Goal: Information Seeking & Learning: Learn about a topic

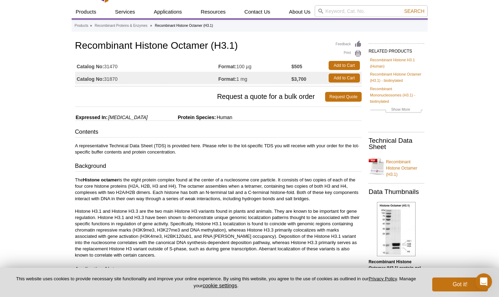
click at [277, 145] on p "A representative Technical Data Sheet (TDS) is provided here. Please refer to t…" at bounding box center [218, 149] width 287 height 13
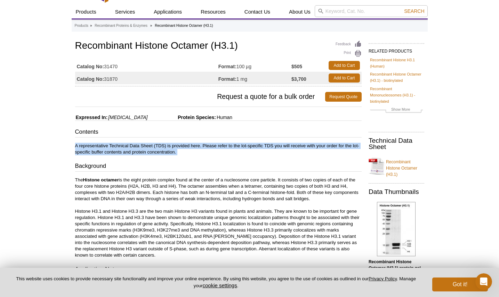
click at [277, 145] on p "A representative Technical Data Sheet (TDS) is provided here. Please refer to t…" at bounding box center [218, 149] width 287 height 13
click at [273, 145] on p "A representative Technical Data Sheet (TDS) is provided here. Please refer to t…" at bounding box center [218, 149] width 287 height 13
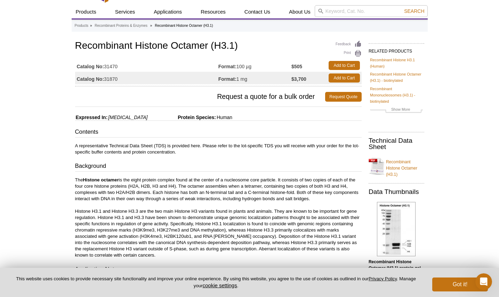
click at [196, 185] on p "The Histone octamer is the eight protein complex found at the center of a nucle…" at bounding box center [218, 217] width 287 height 81
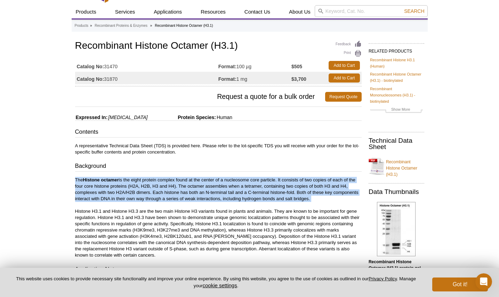
click at [186, 204] on p "The Histone octamer is the eight protein complex found at the center of a nucle…" at bounding box center [218, 217] width 287 height 81
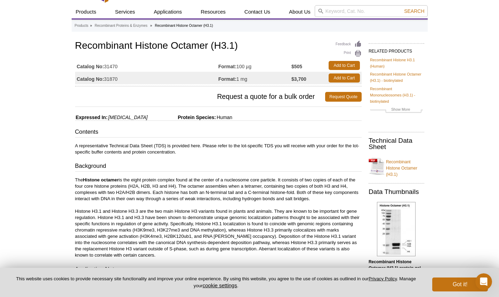
click at [186, 204] on p "The Histone octamer is the eight protein complex found at the center of a nucle…" at bounding box center [218, 217] width 287 height 81
click at [179, 224] on p "The Histone octamer is the eight protein complex found at the center of a nucle…" at bounding box center [218, 217] width 287 height 81
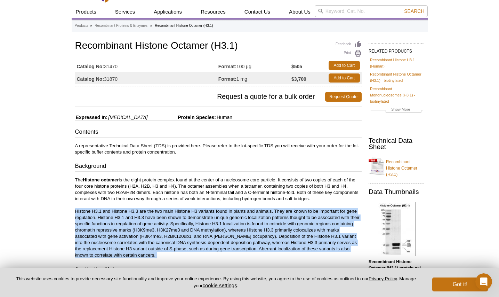
click at [232, 191] on p "The Histone octamer is the eight protein complex found at the center of a nucle…" at bounding box center [218, 217] width 287 height 81
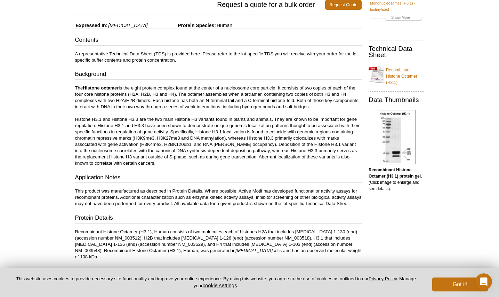
scroll to position [109, 0]
click at [233, 197] on p "This product was manufactured as described in Protein Details. Where possible, …" at bounding box center [218, 196] width 287 height 19
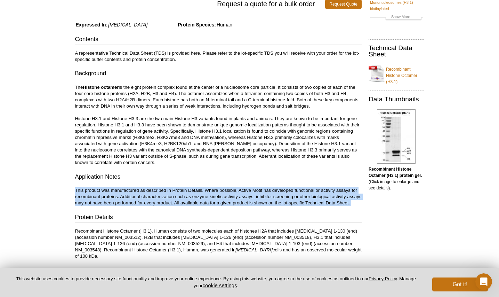
click at [235, 195] on p "This product was manufactured as described in Protein Details. Where possible, …" at bounding box center [218, 196] width 287 height 19
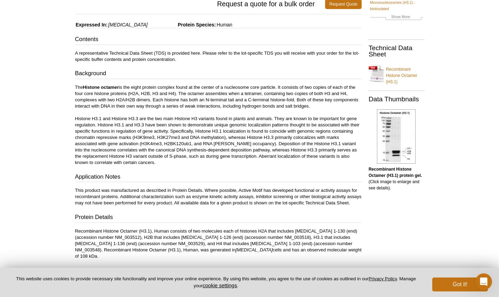
click at [235, 195] on p "This product was manufactured as described in Protein Details. Where possible, …" at bounding box center [218, 196] width 287 height 19
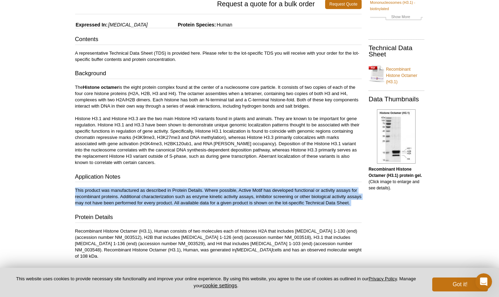
click at [243, 144] on p "The Histone octamer is the eight protein complex found at the center of a nucle…" at bounding box center [218, 124] width 287 height 81
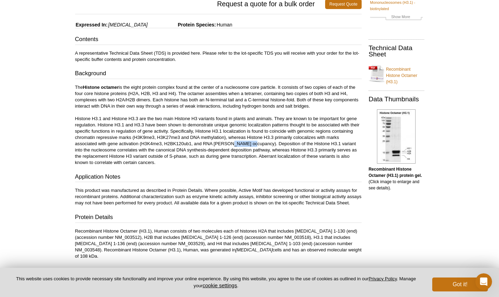
click at [243, 144] on p "The Histone octamer is the eight protein complex found at the center of a nucle…" at bounding box center [218, 124] width 287 height 81
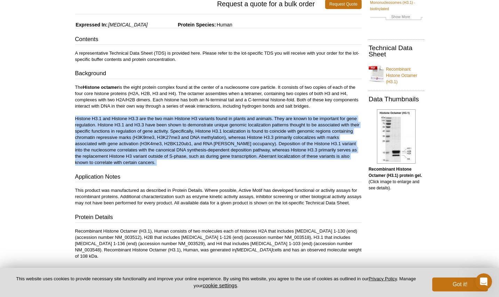
click at [235, 157] on p "The Histone octamer is the eight protein complex found at the center of a nucle…" at bounding box center [218, 124] width 287 height 81
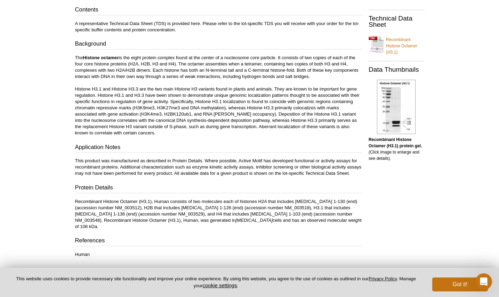
scroll to position [136, 0]
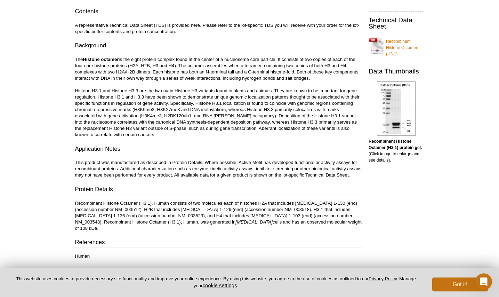
click at [230, 168] on p "This product was manufactured as described in Protein Details. Where possible, …" at bounding box center [218, 168] width 287 height 19
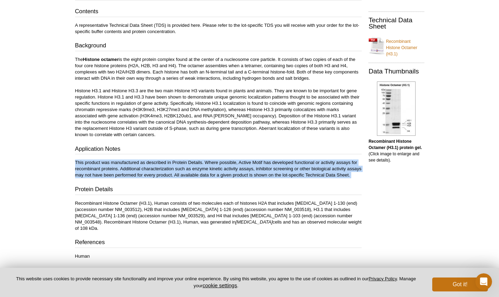
click at [234, 168] on p "This product was manufactured as described in Protein Details. Where possible, …" at bounding box center [218, 168] width 287 height 19
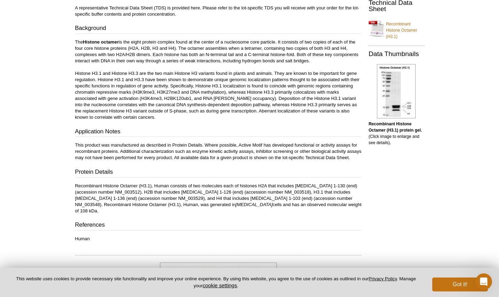
scroll to position [157, 0]
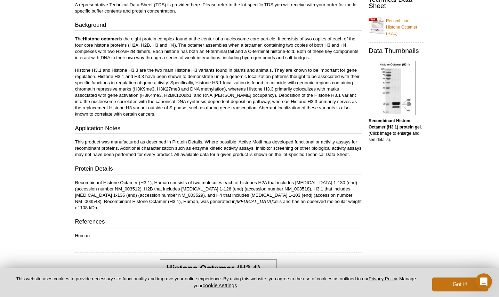
click at [212, 192] on p "Recombinant Histone Octamer (H3.1), Human consists of two molecules each of his…" at bounding box center [218, 195] width 287 height 31
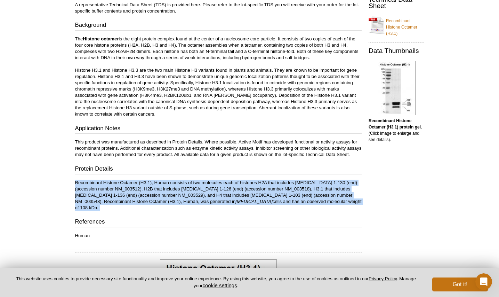
click at [212, 192] on p "Recombinant Histone Octamer (H3.1), Human consists of two molecules each of his…" at bounding box center [218, 195] width 287 height 31
click at [213, 194] on p "Recombinant Histone Octamer (H3.1), Human consists of two molecules each of his…" at bounding box center [218, 195] width 287 height 31
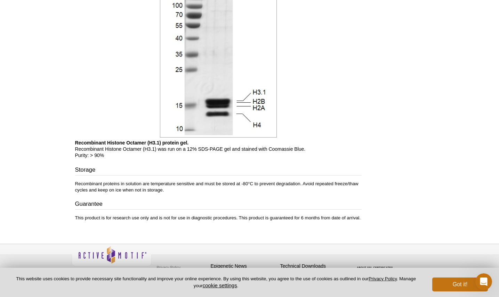
scroll to position [443, 0]
click at [200, 186] on p "Recombinant proteins in solution are temperature sensitive and must be stored a…" at bounding box center [218, 187] width 287 height 13
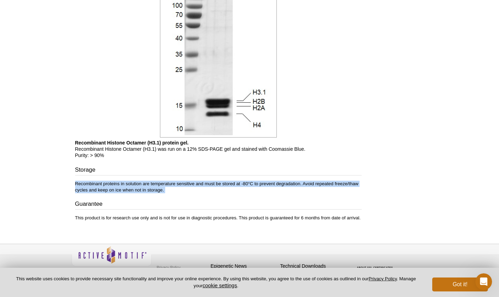
click at [200, 186] on p "Recombinant proteins in solution are temperature sensitive and must be stored a…" at bounding box center [218, 187] width 287 height 13
click at [192, 186] on p "Recombinant proteins in solution are temperature sensitive and must be stored a…" at bounding box center [218, 187] width 287 height 13
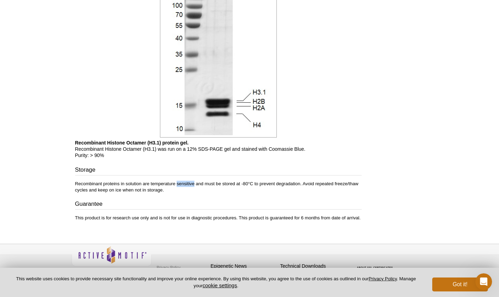
click at [192, 186] on p "Recombinant proteins in solution are temperature sensitive and must be stored a…" at bounding box center [218, 187] width 287 height 13
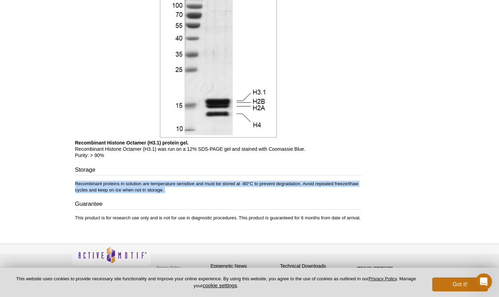
click at [192, 186] on p "Recombinant proteins in solution are temperature sensitive and must be stored a…" at bounding box center [218, 187] width 287 height 13
click at [171, 189] on p "Recombinant proteins in solution are temperature sensitive and must be stored a…" at bounding box center [218, 187] width 287 height 13
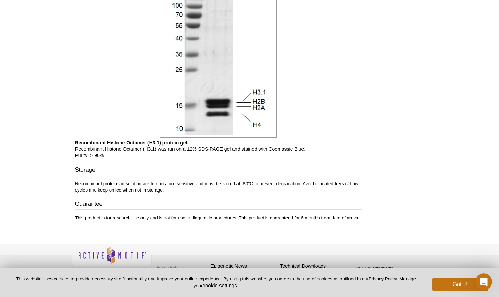
click at [171, 189] on p "Recombinant proteins in solution are temperature sensitive and must be stored a…" at bounding box center [218, 187] width 287 height 13
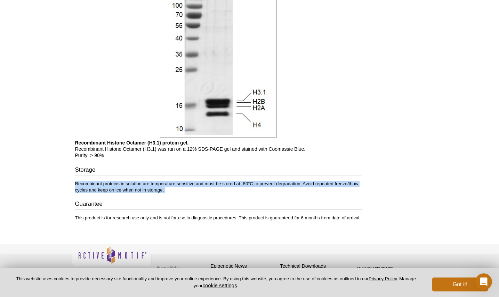
click at [171, 189] on p "Recombinant proteins in solution are temperature sensitive and must be stored a…" at bounding box center [218, 187] width 287 height 13
click at [165, 186] on p "Recombinant proteins in solution are temperature sensitive and must be stored a…" at bounding box center [218, 187] width 287 height 13
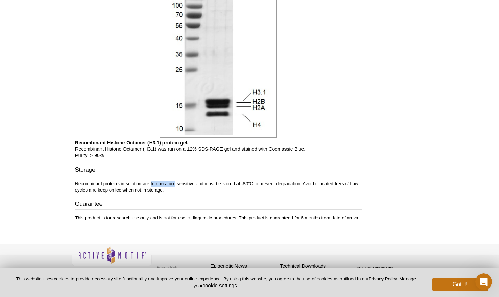
click at [165, 186] on p "Recombinant proteins in solution are temperature sensitive and must be stored a…" at bounding box center [218, 187] width 287 height 13
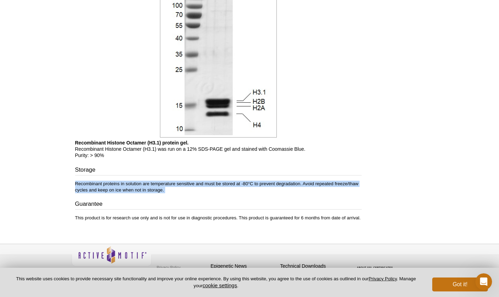
click at [165, 186] on p "Recombinant proteins in solution are temperature sensitive and must be stored a…" at bounding box center [218, 187] width 287 height 13
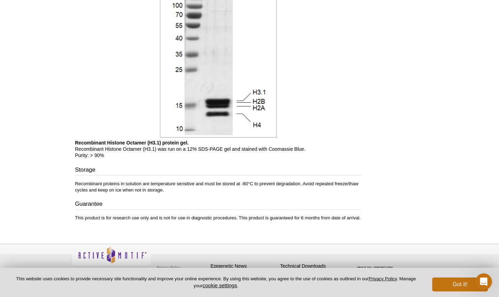
click at [151, 188] on p "Recombinant proteins in solution are temperature sensitive and must be stored a…" at bounding box center [218, 187] width 287 height 13
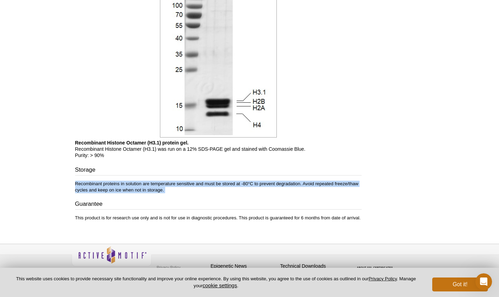
click at [151, 188] on p "Recombinant proteins in solution are temperature sensitive and must be stored a…" at bounding box center [218, 187] width 287 height 13
click at [159, 186] on p "Recombinant proteins in solution are temperature sensitive and must be stored a…" at bounding box center [218, 187] width 287 height 13
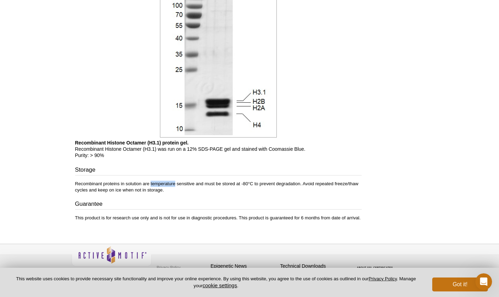
click at [159, 186] on p "Recombinant proteins in solution are temperature sensitive and must be stored a…" at bounding box center [218, 187] width 287 height 13
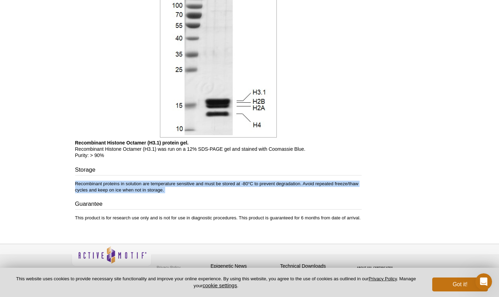
click at [159, 186] on p "Recombinant proteins in solution are temperature sensitive and must be stored a…" at bounding box center [218, 187] width 287 height 13
click at [164, 186] on p "Recombinant proteins in solution are temperature sensitive and must be stored a…" at bounding box center [218, 187] width 287 height 13
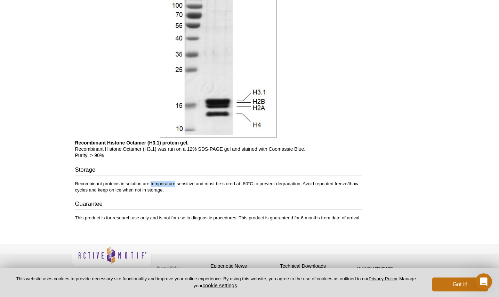
click at [164, 186] on p "Recombinant proteins in solution are temperature sensitive and must be stored a…" at bounding box center [218, 187] width 287 height 13
click at [163, 188] on p "Recombinant proteins in solution are temperature sensitive and must be stored a…" at bounding box center [218, 187] width 287 height 13
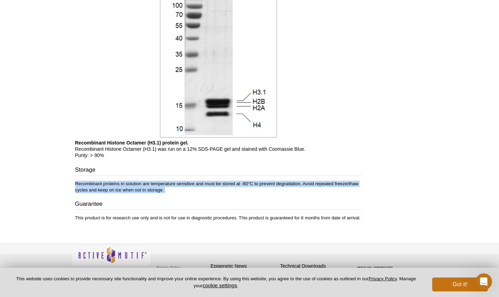
click at [163, 188] on p "Recombinant proteins in solution are temperature sensitive and must be stored a…" at bounding box center [218, 187] width 287 height 13
click at [166, 187] on p "Recombinant proteins in solution are temperature sensitive and must be stored a…" at bounding box center [218, 187] width 287 height 13
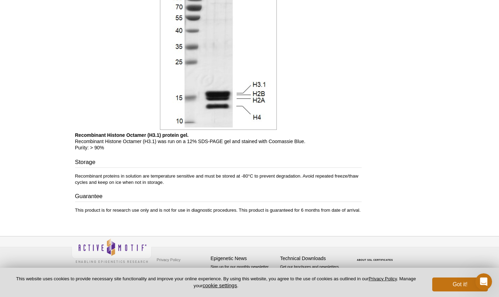
scroll to position [451, 0]
click at [173, 210] on p "This product is for research use only and is not for use in diagnostic procedur…" at bounding box center [218, 210] width 287 height 6
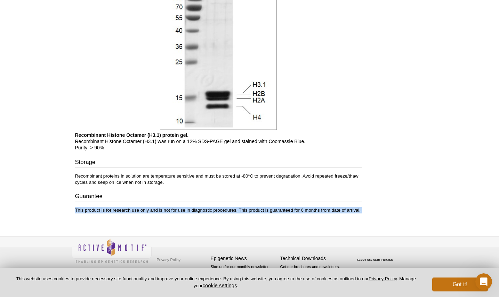
click at [173, 210] on p "This product is for research use only and is not for use in diagnostic procedur…" at bounding box center [218, 210] width 287 height 6
click at [187, 212] on p "This product is for research use only and is not for use in diagnostic procedur…" at bounding box center [218, 210] width 287 height 6
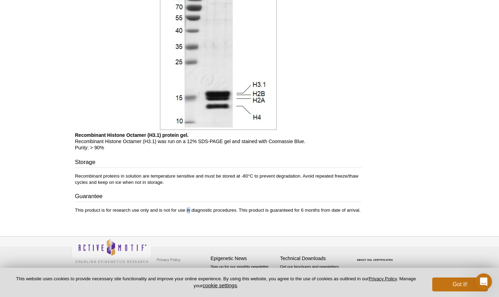
click at [187, 212] on p "This product is for research use only and is not for use in diagnostic procedur…" at bounding box center [218, 210] width 287 height 6
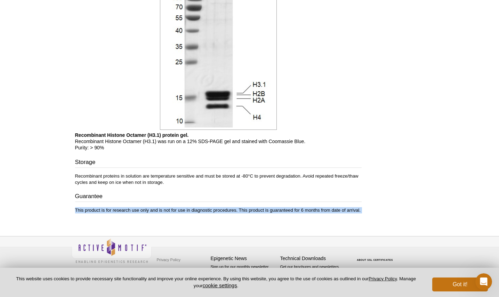
click at [187, 212] on p "This product is for research use only and is not for use in diagnostic procedur…" at bounding box center [218, 210] width 287 height 6
click at [161, 210] on p "This product is for research use only and is not for use in diagnostic procedur…" at bounding box center [218, 210] width 287 height 6
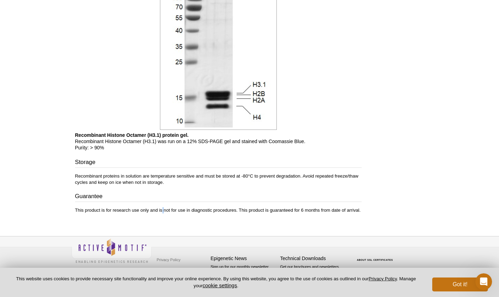
click at [161, 210] on p "This product is for research use only and is not for use in diagnostic procedur…" at bounding box center [218, 210] width 287 height 6
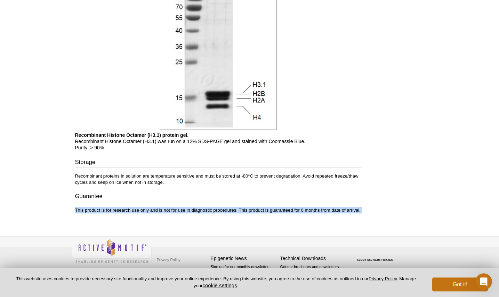
click at [161, 210] on p "This product is for research use only and is not for use in diagnostic procedur…" at bounding box center [218, 210] width 287 height 6
click at [172, 210] on p "This product is for research use only and is not for use in diagnostic procedur…" at bounding box center [218, 210] width 287 height 6
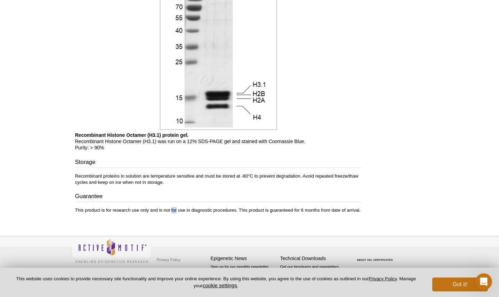
click at [172, 210] on p "This product is for research use only and is not for use in diagnostic procedur…" at bounding box center [218, 210] width 287 height 6
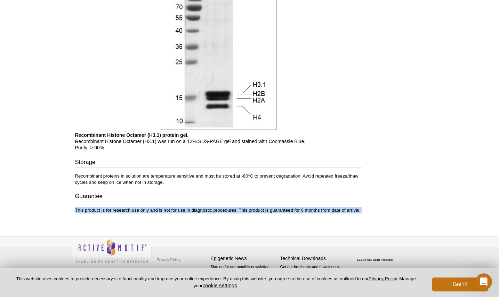
click at [172, 210] on p "This product is for research use only and is not for use in diagnostic procedur…" at bounding box center [218, 210] width 287 height 6
click at [188, 210] on p "This product is for research use only and is not for use in diagnostic procedur…" at bounding box center [218, 210] width 287 height 6
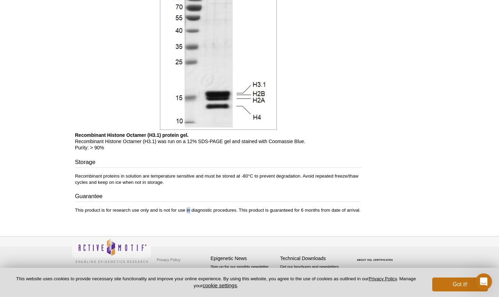
click at [188, 210] on p "This product is for research use only and is not for use in diagnostic procedur…" at bounding box center [218, 210] width 287 height 6
click at [204, 210] on p "This product is for research use only and is not for use in diagnostic procedur…" at bounding box center [218, 210] width 287 height 6
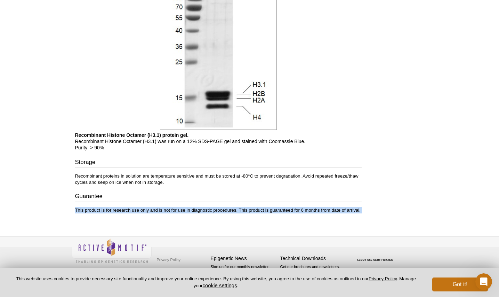
click at [204, 210] on p "This product is for research use only and is not for use in diagnostic procedur…" at bounding box center [218, 210] width 287 height 6
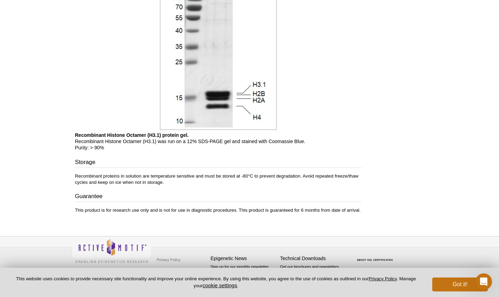
click at [200, 210] on p "This product is for research use only and is not for use in diagnostic procedur…" at bounding box center [218, 210] width 287 height 6
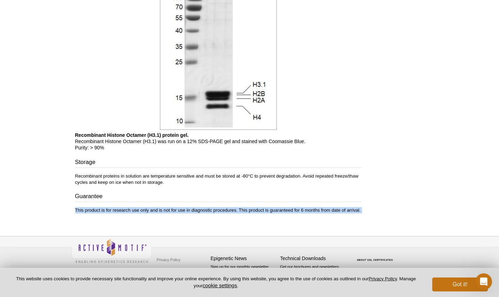
click at [200, 210] on p "This product is for research use only and is not for use in diagnostic procedur…" at bounding box center [218, 210] width 287 height 6
click at [203, 210] on p "This product is for research use only and is not for use in diagnostic procedur…" at bounding box center [218, 210] width 287 height 6
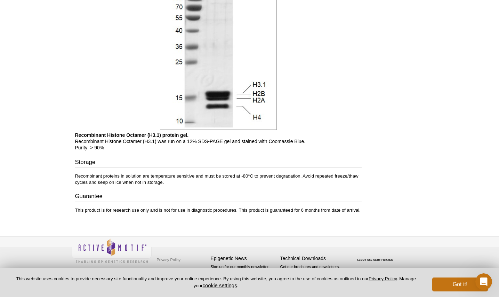
click at [203, 210] on p "This product is for research use only and is not for use in diagnostic procedur…" at bounding box center [218, 210] width 287 height 6
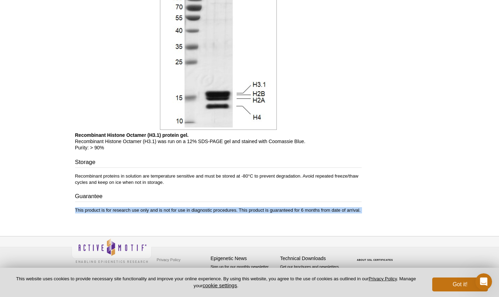
click at [222, 173] on p "Recombinant proteins in solution are temperature sensitive and must be stored a…" at bounding box center [218, 179] width 287 height 13
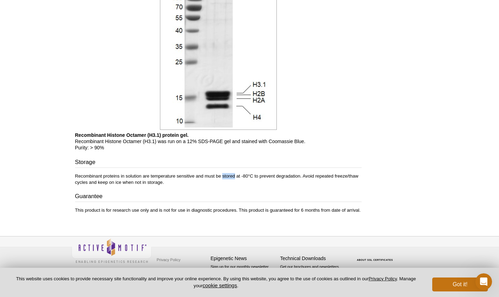
click at [222, 173] on p "Recombinant proteins in solution are temperature sensitive and must be stored a…" at bounding box center [218, 179] width 287 height 13
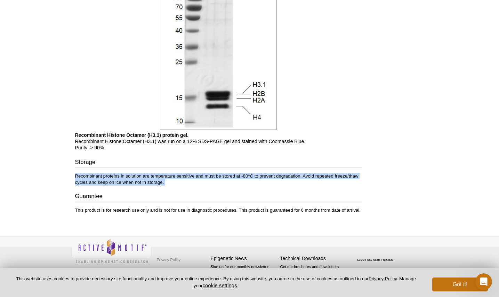
click at [222, 173] on p "Recombinant proteins in solution are temperature sensitive and must be stored a…" at bounding box center [218, 179] width 287 height 13
click at [236, 173] on p "Recombinant proteins in solution are temperature sensitive and must be stored a…" at bounding box center [218, 179] width 287 height 13
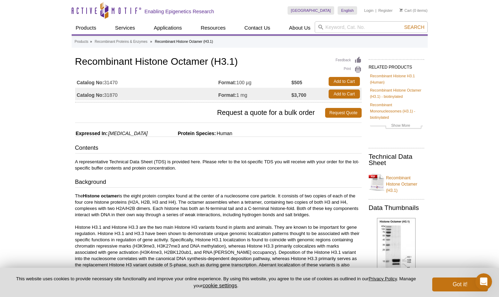
scroll to position [0, 0]
click at [446, 282] on button "Got it!" at bounding box center [461, 284] width 56 height 14
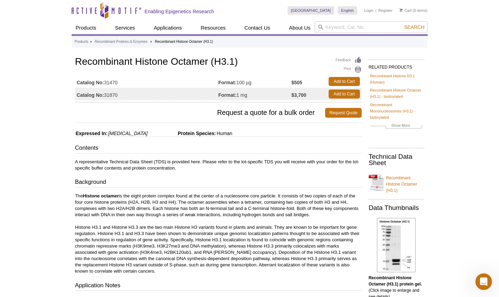
click at [271, 235] on p "The Histone octamer is the eight protein complex found at the center of a nucle…" at bounding box center [218, 233] width 287 height 81
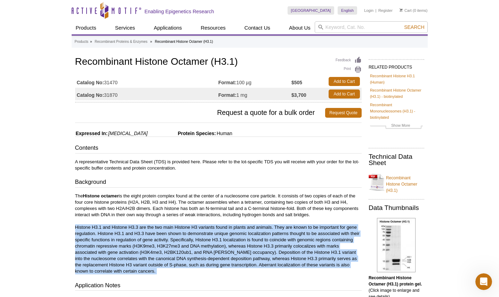
click at [271, 235] on p "The Histone octamer is the eight protein complex found at the center of a nucle…" at bounding box center [218, 233] width 287 height 81
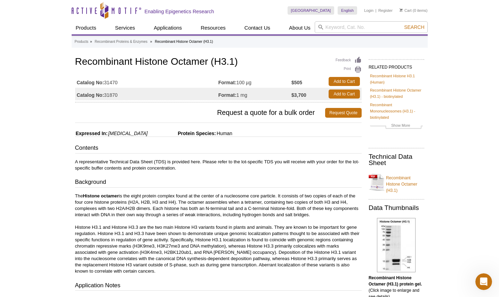
click at [269, 218] on p "The Histone octamer is the eight protein complex found at the center of a nucle…" at bounding box center [218, 233] width 287 height 81
click at [270, 207] on p "The Histone octamer is the eight protein complex found at the center of a nucle…" at bounding box center [218, 233] width 287 height 81
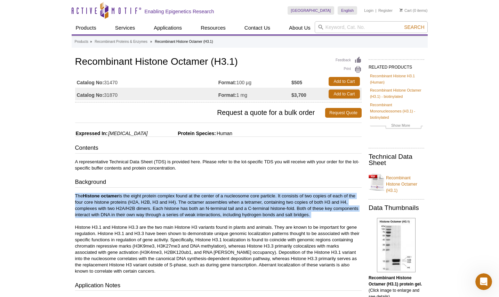
click at [270, 207] on p "The Histone octamer is the eight protein complex found at the center of a nucle…" at bounding box center [218, 233] width 287 height 81
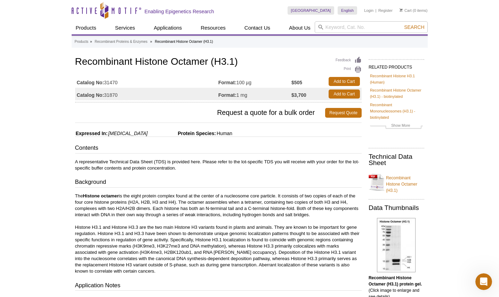
click at [261, 228] on p "The Histone octamer is the eight protein complex found at the center of a nucle…" at bounding box center [218, 233] width 287 height 81
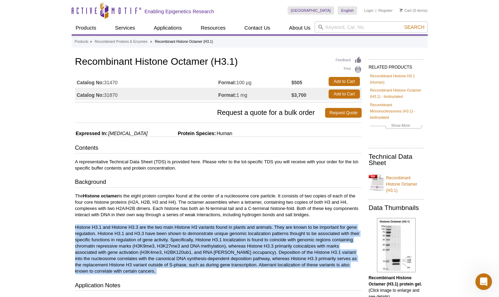
click at [261, 228] on p "The Histone octamer is the eight protein complex found at the center of a nucle…" at bounding box center [218, 233] width 287 height 81
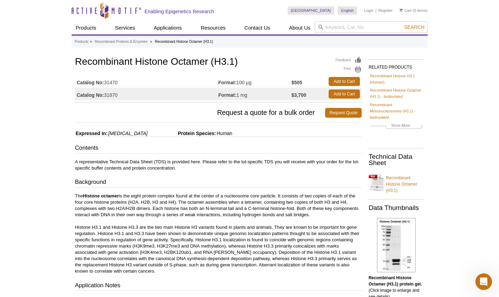
click at [269, 212] on p "The Histone octamer is the eight protein complex found at the center of a nucle…" at bounding box center [218, 233] width 287 height 81
